Goal: Contribute content

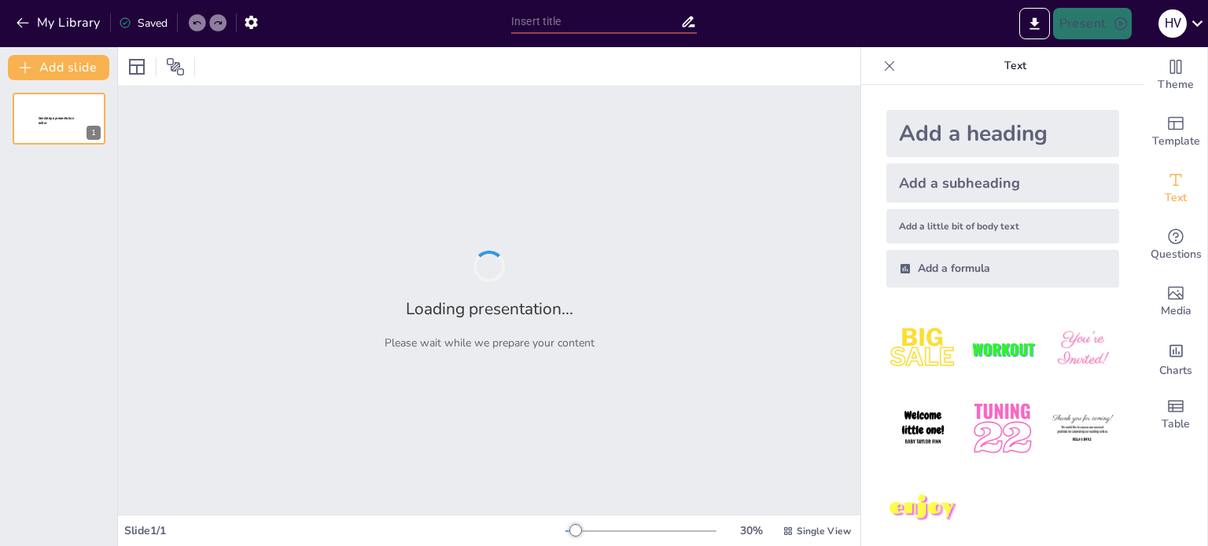
type input "Spotify"
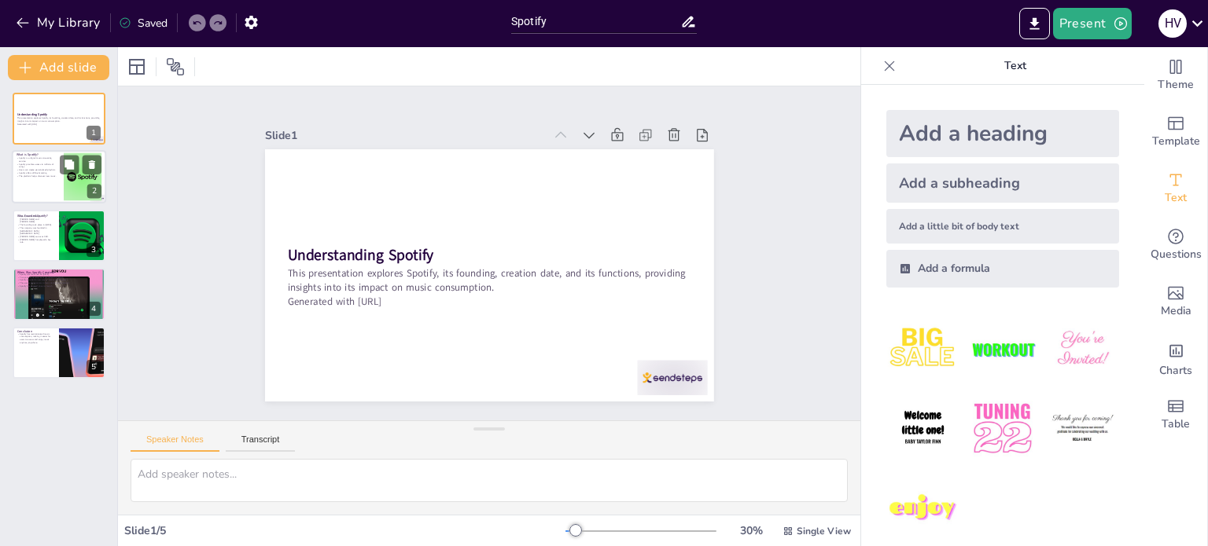
click at [57, 179] on div at bounding box center [59, 177] width 94 height 53
type textarea "Spotify serves as a platform that allows users to stream music digitally rather…"
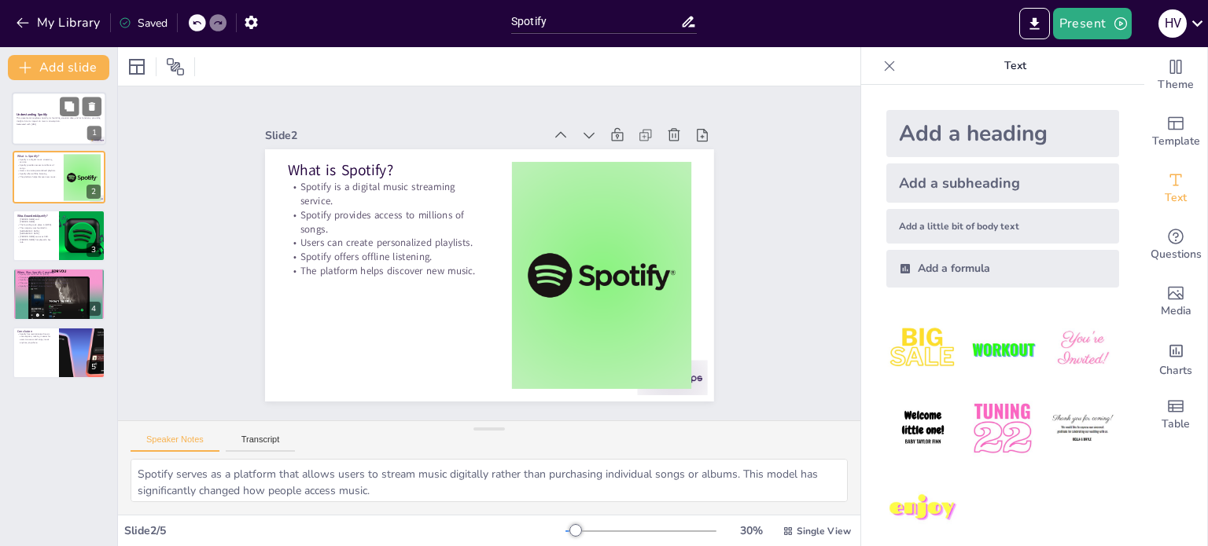
click at [38, 116] on strong "Understanding Spotify" at bounding box center [32, 114] width 31 height 4
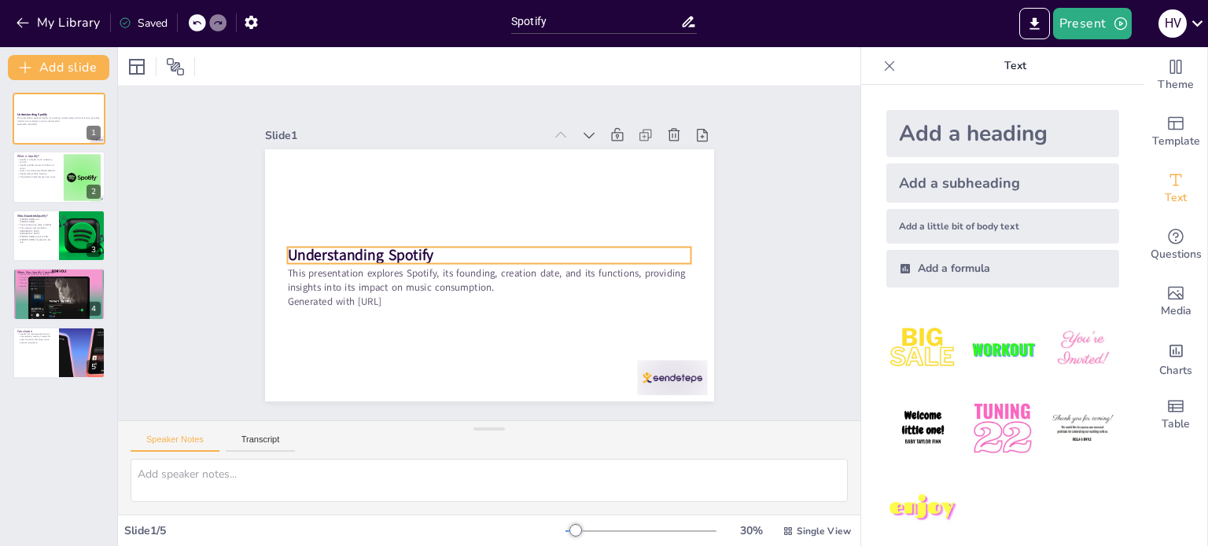
click at [418, 248] on strong "Understanding Spotify" at bounding box center [365, 215] width 145 height 64
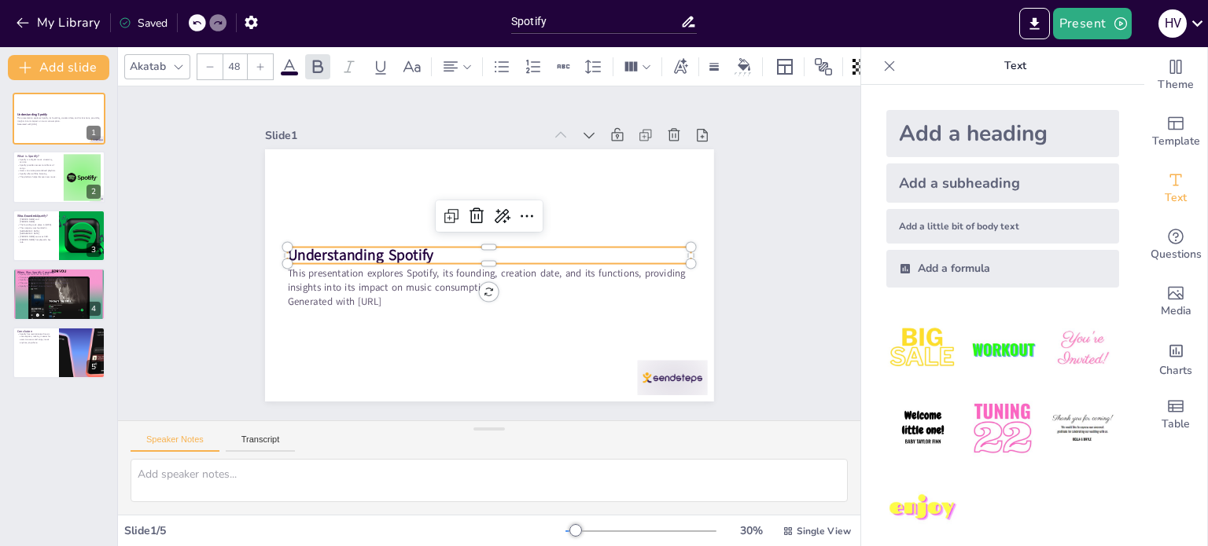
click at [495, 203] on strong "Understanding Spotify" at bounding box center [527, 129] width 64 height 145
click at [374, 216] on strong "Understanding Spotify" at bounding box center [411, 151] width 102 height 131
click at [374, 248] on strong "Understanding Spotify" at bounding box center [362, 229] width 147 height 50
click at [374, 248] on strong "Understanding Spotify" at bounding box center [365, 215] width 145 height 64
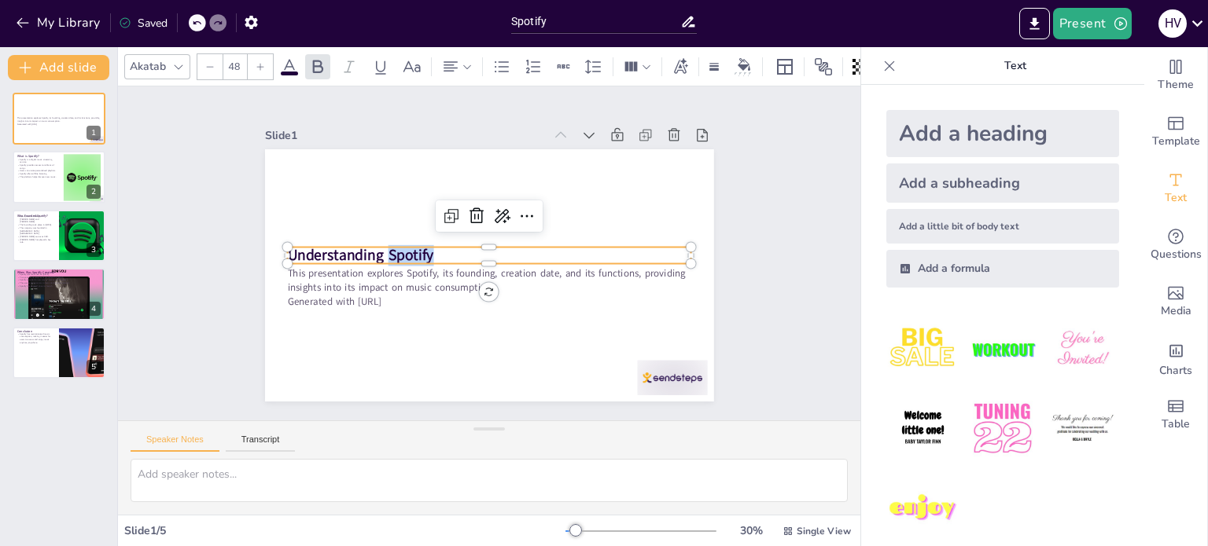
click at [374, 248] on strong "Understanding Spotify" at bounding box center [362, 229] width 147 height 50
click at [354, 248] on strong "Understanding Spotify" at bounding box center [362, 229] width 147 height 50
click at [354, 237] on strong "Understanding Spotify" at bounding box center [376, 190] width 137 height 91
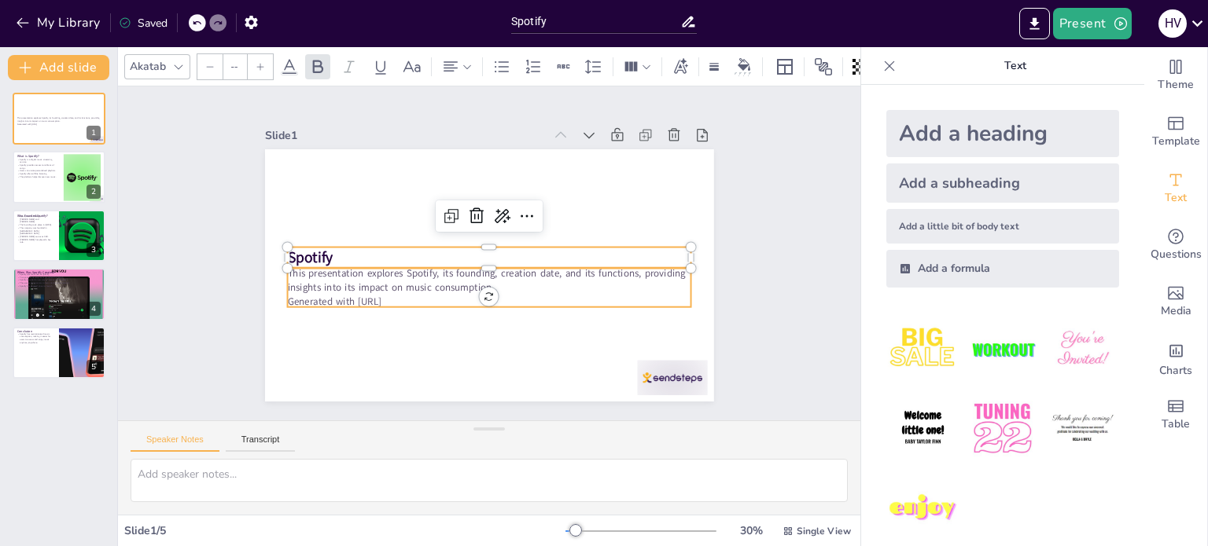
type input "32"
click at [358, 280] on p "This presentation explores Spotify, its founding, creation date, and its functi…" at bounding box center [467, 269] width 260 height 343
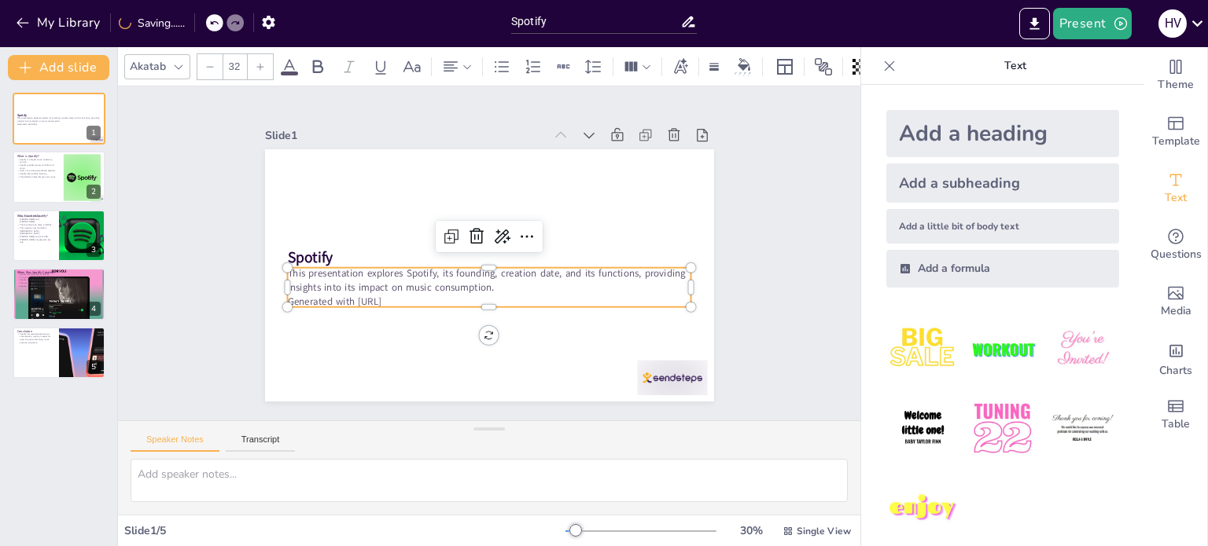
click at [358, 280] on p "This presentation explores Spotify, its founding, creation date, and its functi…" at bounding box center [478, 277] width 381 height 189
click at [358, 280] on p "This presentation explores Spotify, its founding, creation date, and its functi…" at bounding box center [481, 279] width 392 height 151
click at [358, 280] on p "This presentation explores Spotify, its founding, creation date, and its functi…" at bounding box center [481, 280] width 392 height 152
click at [480, 233] on icon at bounding box center [493, 232] width 27 height 27
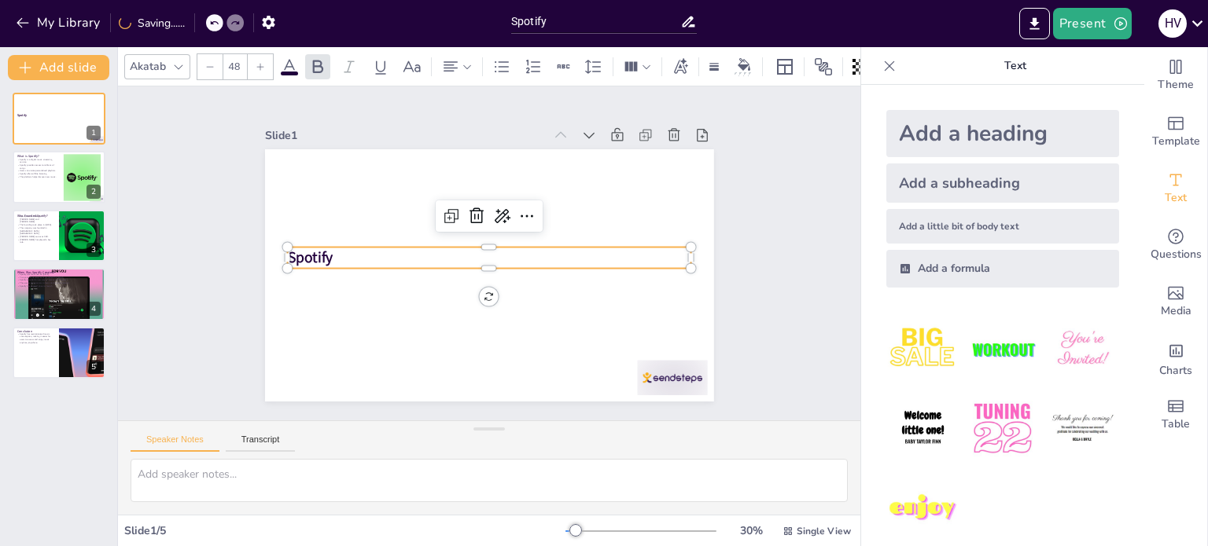
click at [307, 252] on strong "Spotify" at bounding box center [310, 238] width 47 height 25
click at [252, 54] on div at bounding box center [260, 66] width 25 height 25
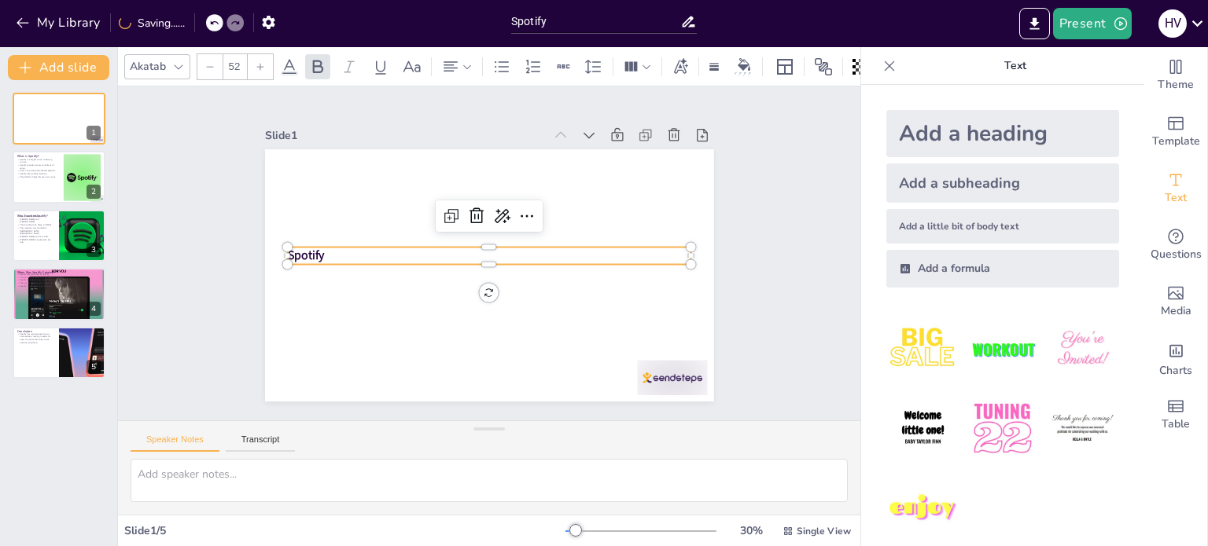
click at [252, 54] on div at bounding box center [260, 66] width 25 height 25
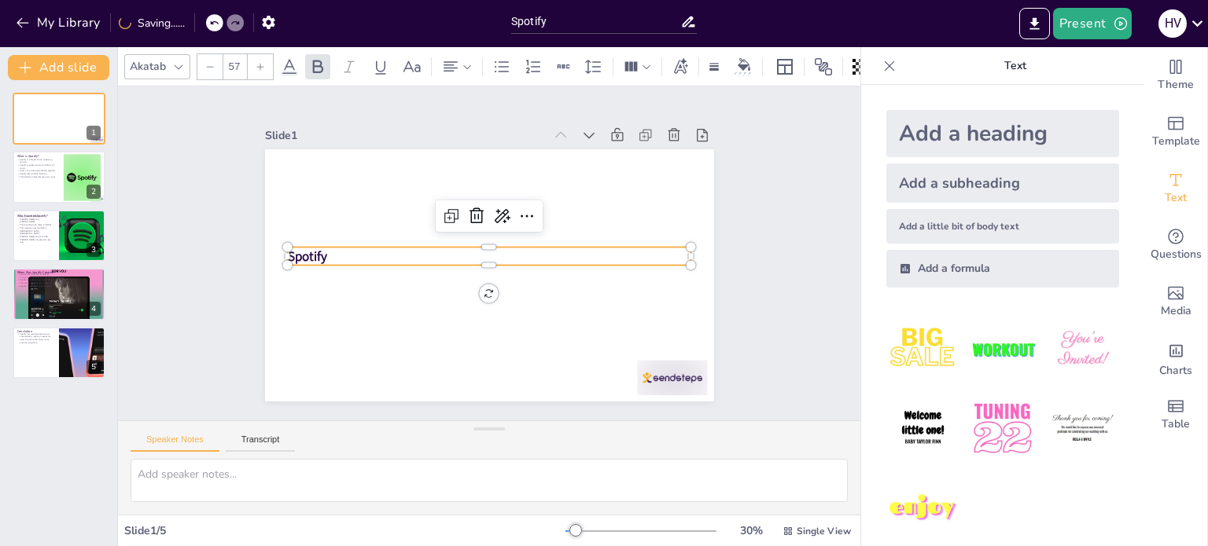
click at [252, 54] on div at bounding box center [260, 66] width 25 height 25
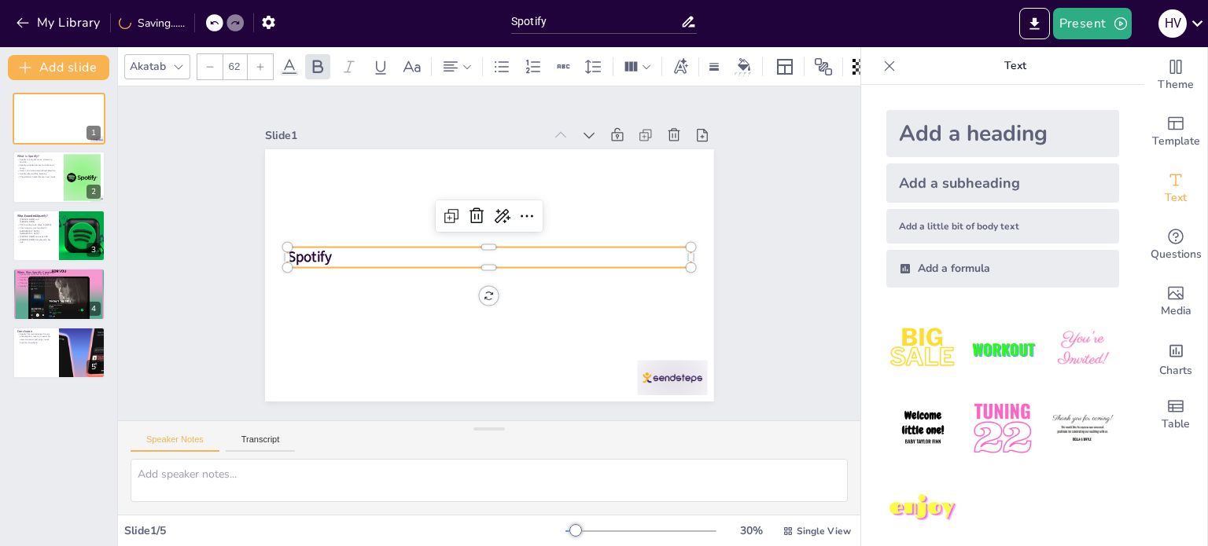
click at [252, 54] on div at bounding box center [260, 66] width 25 height 25
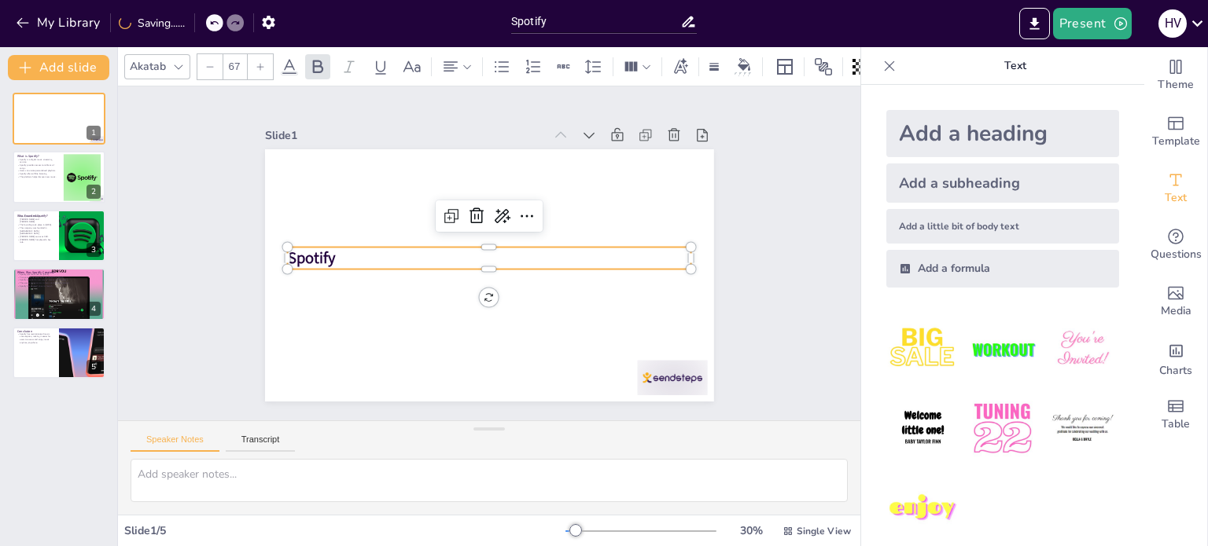
click at [252, 54] on div at bounding box center [260, 66] width 25 height 25
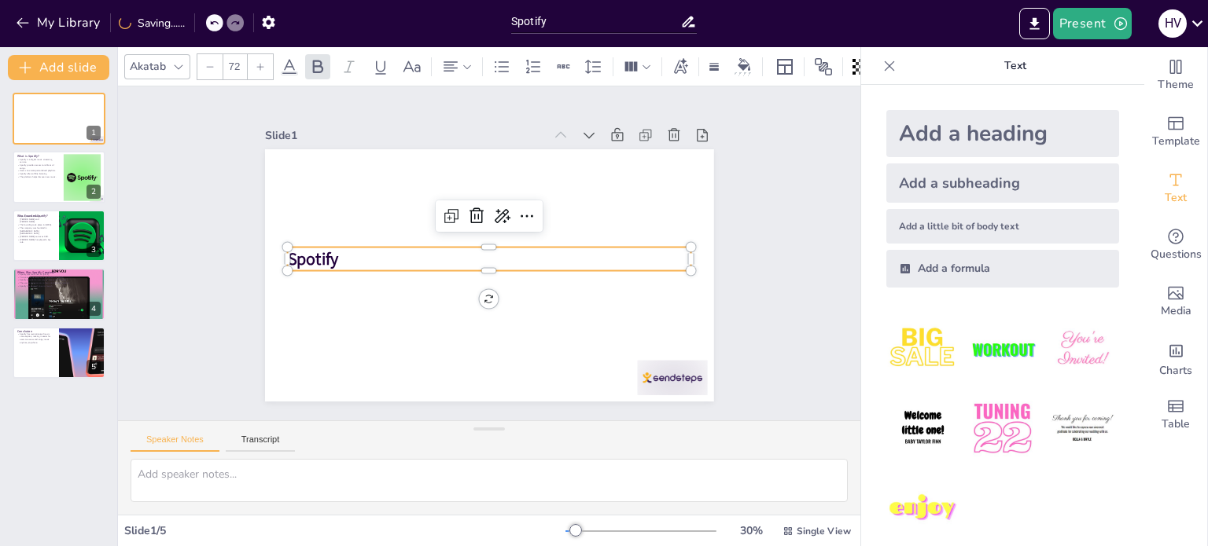
click at [252, 54] on div at bounding box center [260, 66] width 25 height 25
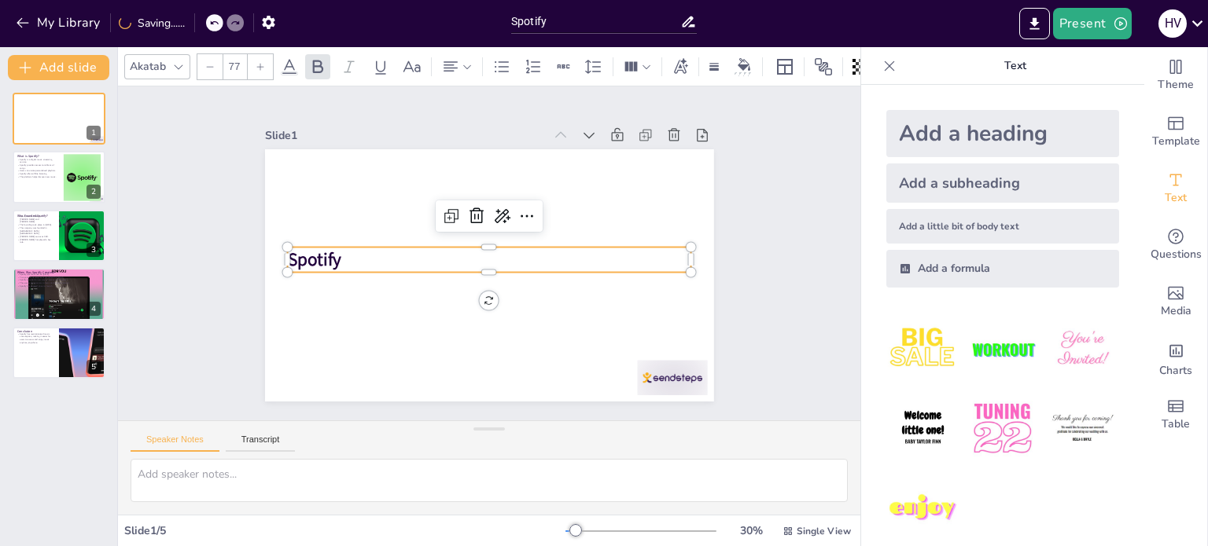
click at [252, 54] on div at bounding box center [260, 66] width 25 height 25
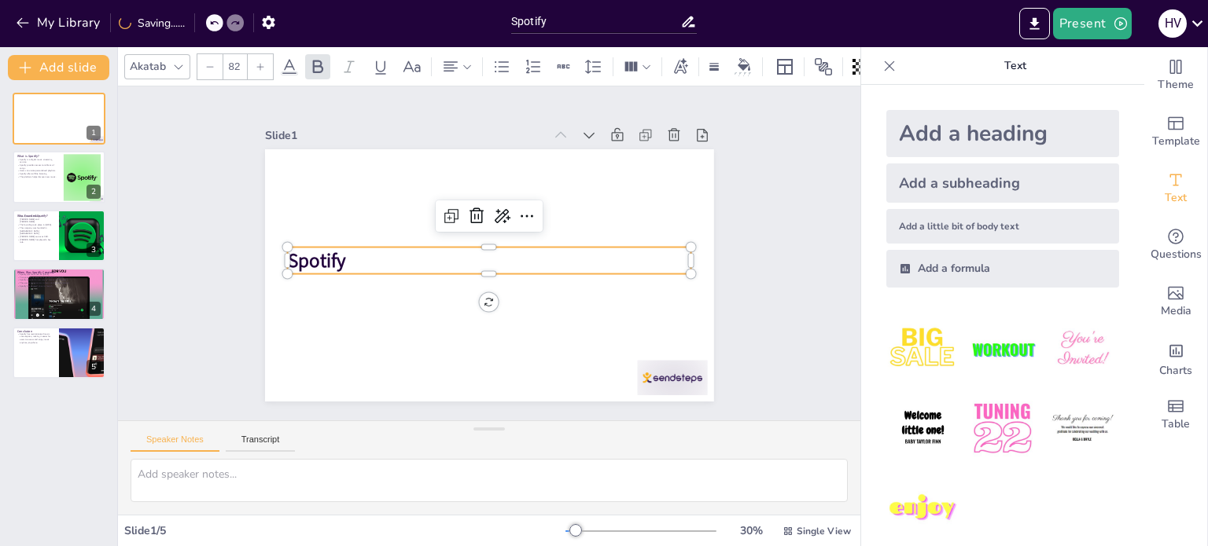
click at [252, 54] on div at bounding box center [260, 66] width 25 height 25
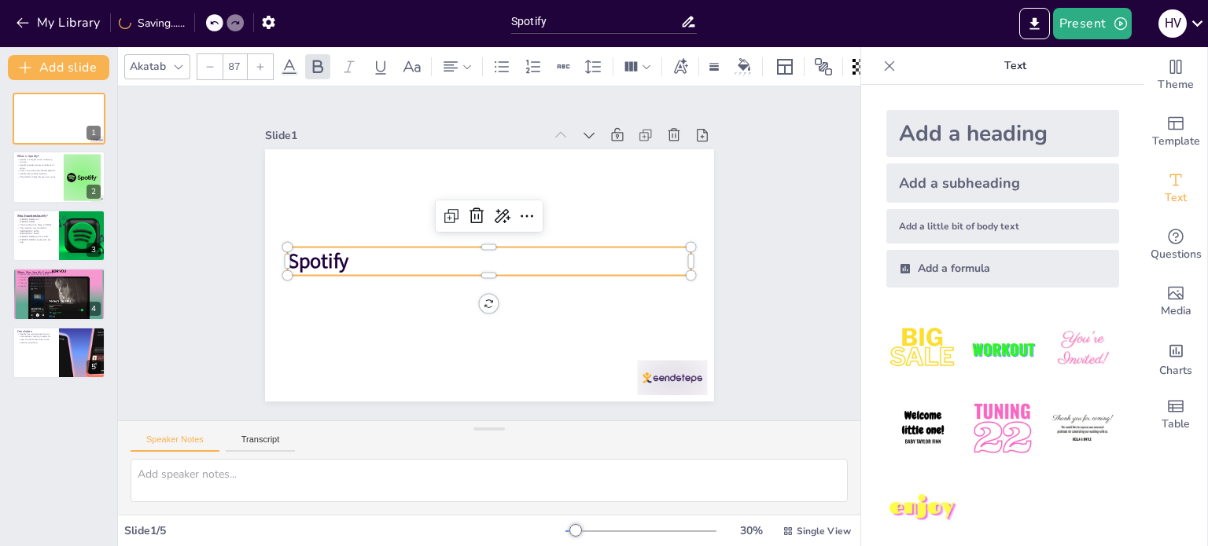
click at [252, 54] on div at bounding box center [260, 66] width 25 height 25
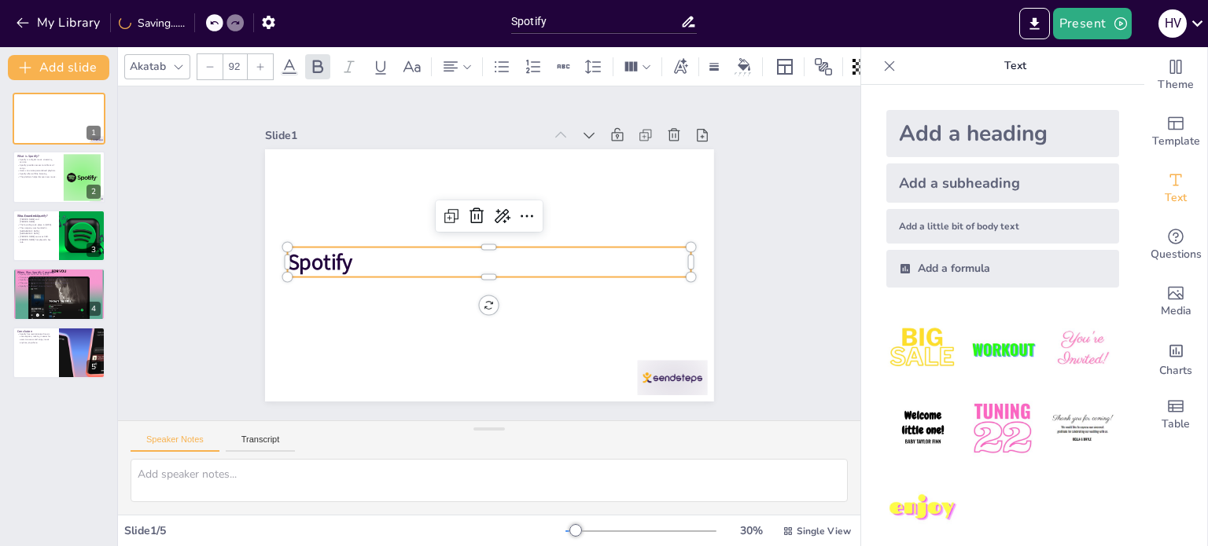
click at [252, 54] on div at bounding box center [260, 66] width 25 height 25
type input "96"
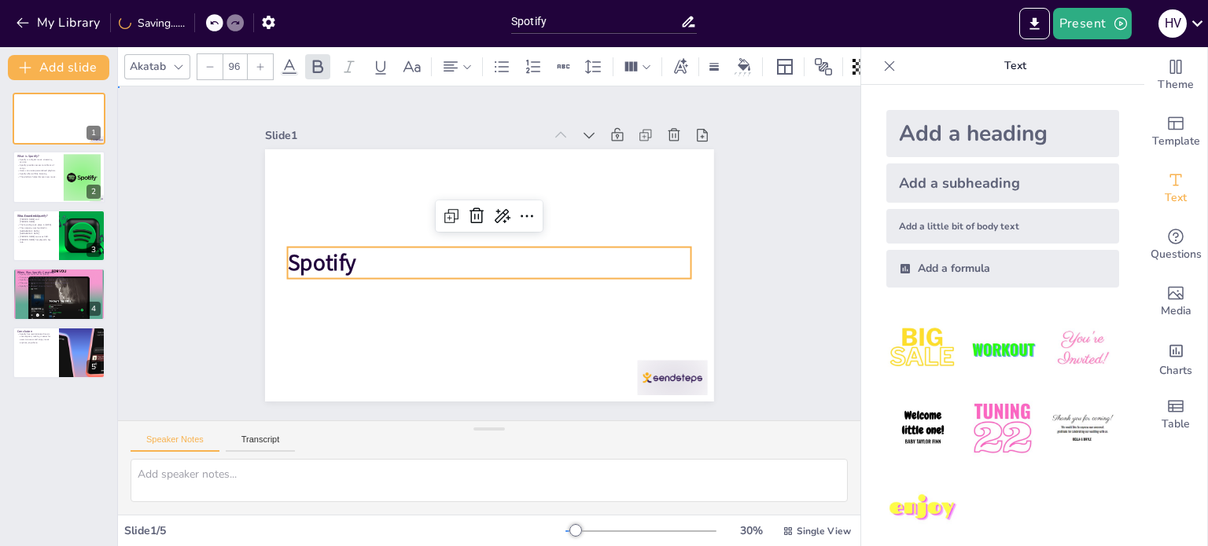
click at [186, 226] on div "Slide 1 Spotify Slide 2 What is Spotify? Spotify is a digital music streaming s…" at bounding box center [489, 253] width 814 height 607
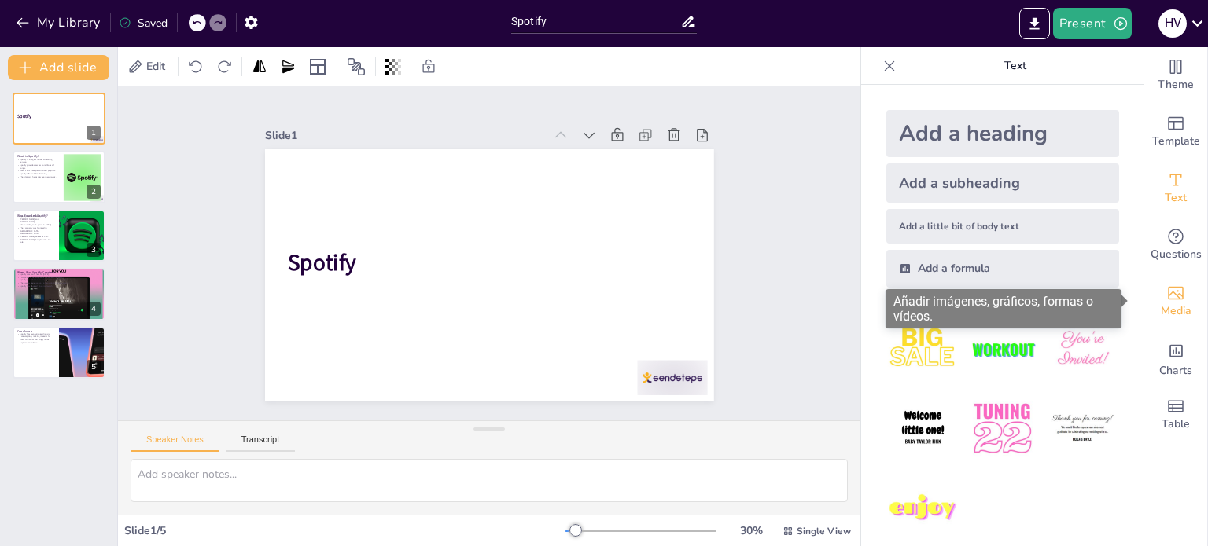
click at [1163, 315] on span "Media" at bounding box center [1175, 311] width 31 height 17
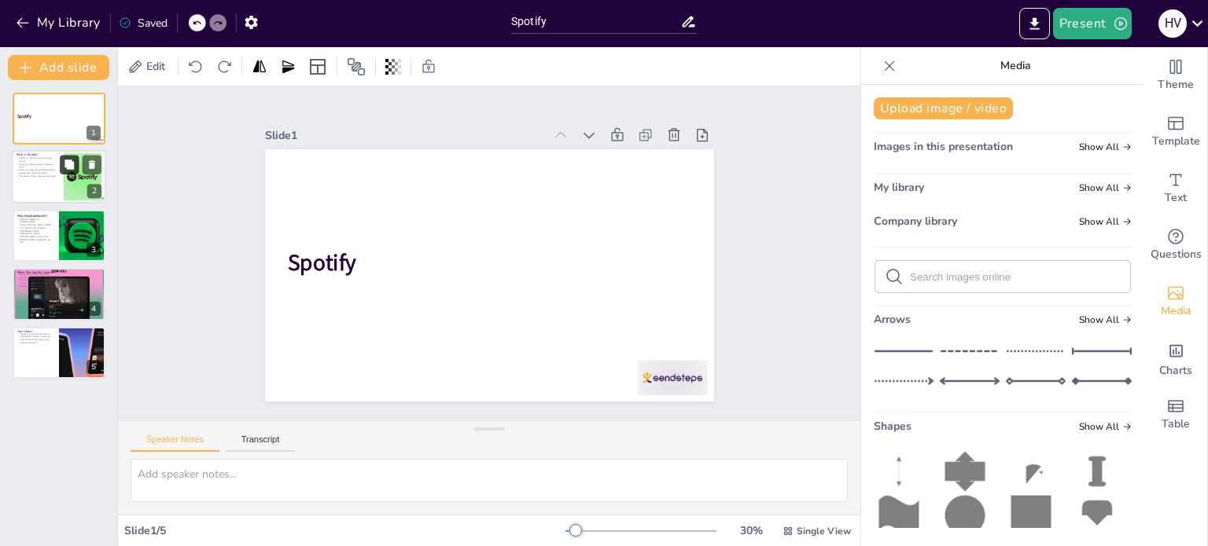
click at [68, 173] on button at bounding box center [69, 165] width 19 height 19
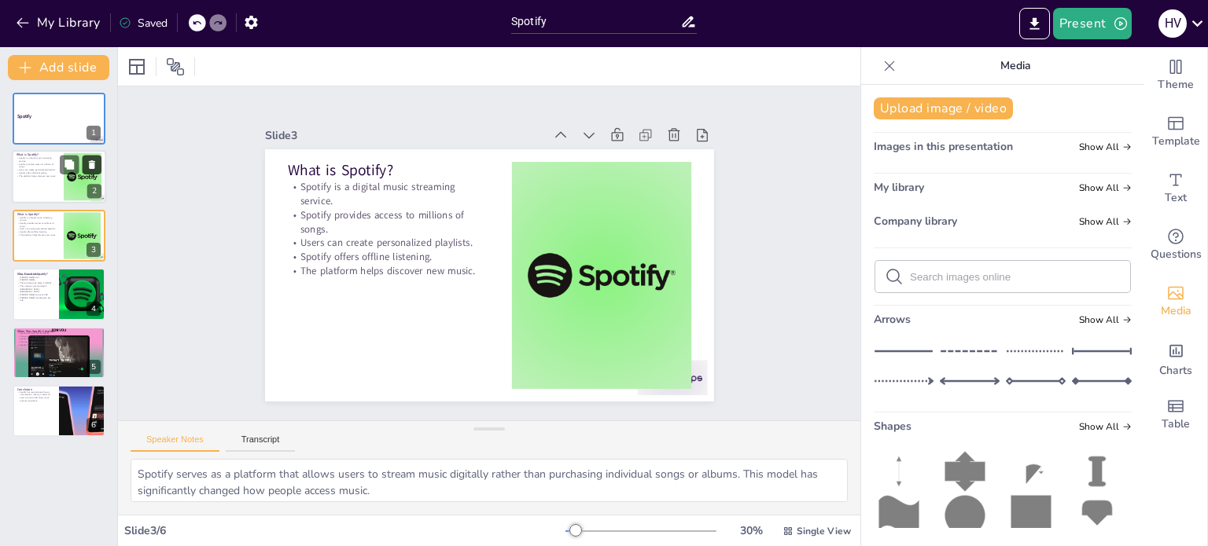
click at [94, 160] on icon at bounding box center [91, 165] width 11 height 11
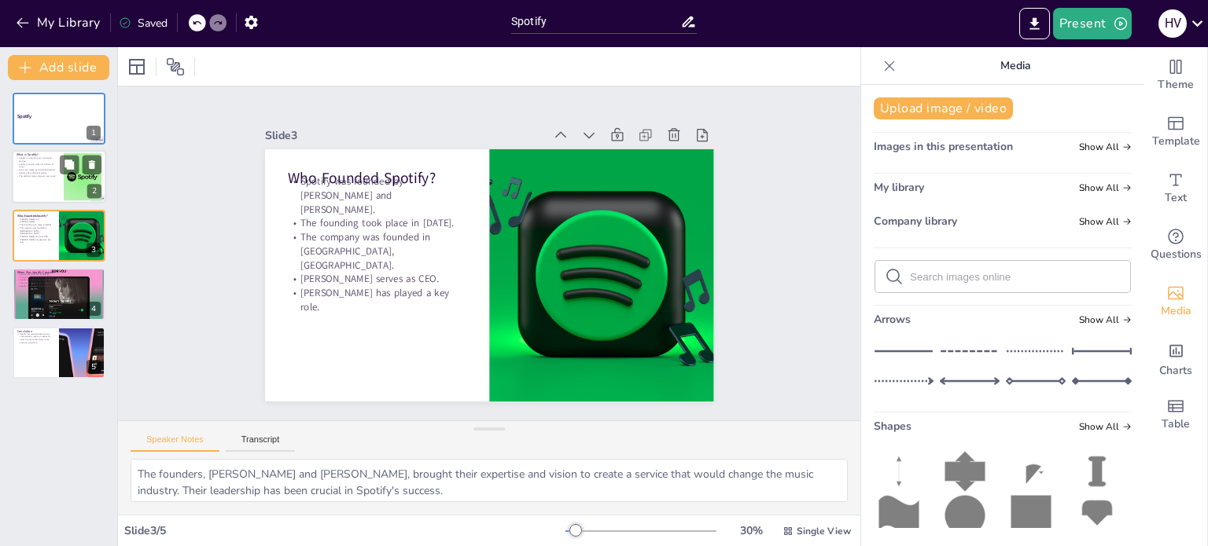
click at [13, 176] on div at bounding box center [59, 177] width 94 height 53
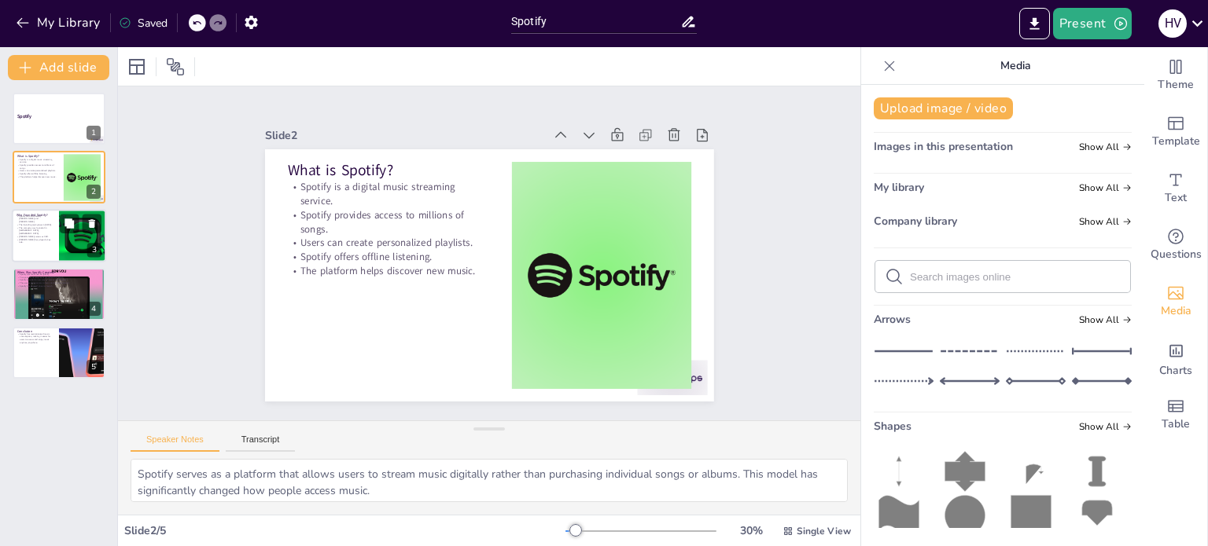
click at [41, 245] on div at bounding box center [59, 235] width 94 height 53
type textarea "The founders, [PERSON_NAME] and [PERSON_NAME], brought their expertise and visi…"
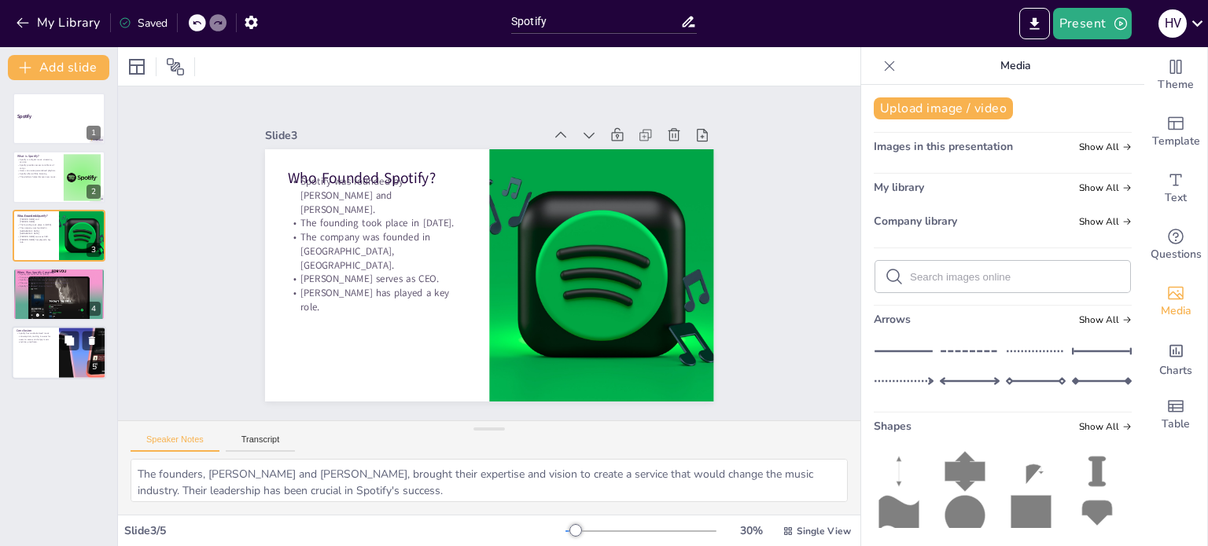
click at [55, 347] on div at bounding box center [59, 352] width 94 height 53
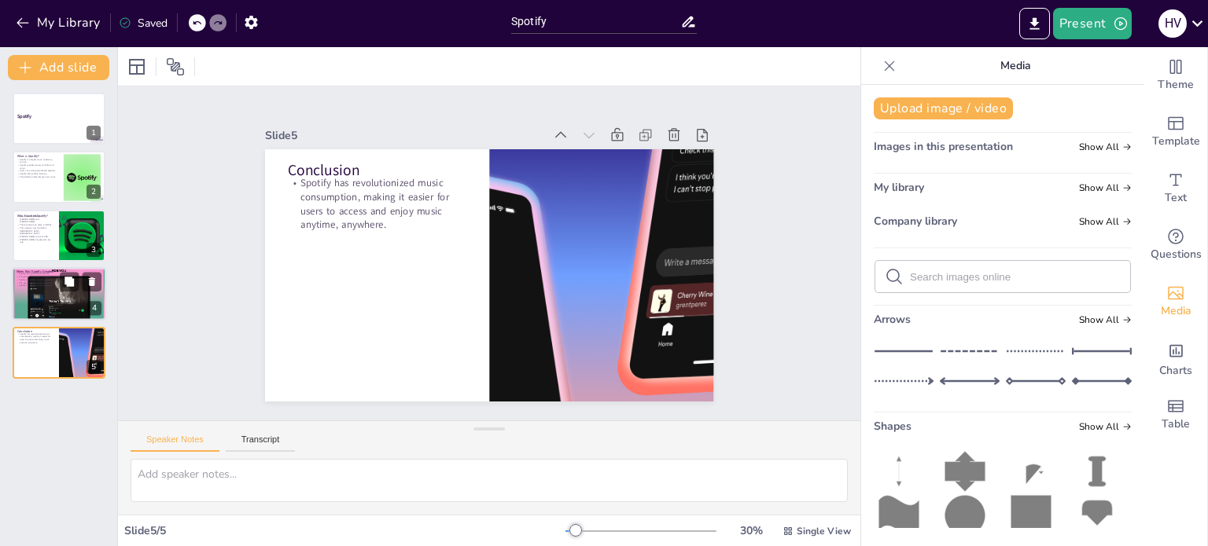
click at [29, 289] on div at bounding box center [59, 294] width 94 height 71
type textarea "The launch date is crucial as it represents the moment Spotify became available…"
